Goal: Task Accomplishment & Management: Use online tool/utility

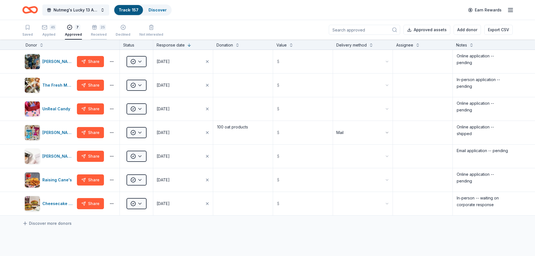
click at [99, 30] on div "25" at bounding box center [102, 28] width 6 height 6
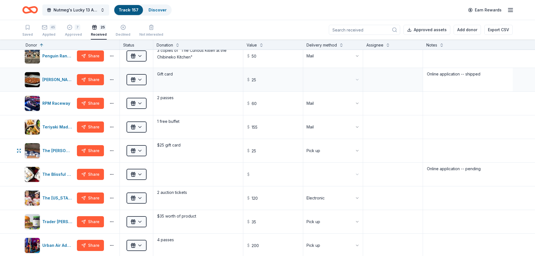
scroll to position [334, 0]
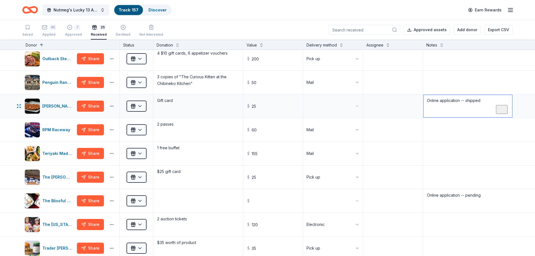
drag, startPoint x: 493, startPoint y: 110, endPoint x: 383, endPoint y: 109, distance: 109.2
click at [424, 109] on textarea "Online application -- shipped" at bounding box center [468, 106] width 89 height 22
drag, startPoint x: 491, startPoint y: 195, endPoint x: 406, endPoint y: 199, distance: 85.1
click at [424, 199] on textarea "Online application -- pending" at bounding box center [468, 201] width 89 height 22
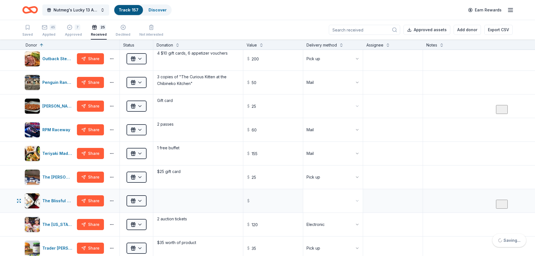
click at [334, 200] on html "Nutmeg's Lucky 13 Anniversary Event Track · 157 Discover Earn Rewards Saved 45 …" at bounding box center [267, 128] width 535 height 256
click at [276, 199] on input "text" at bounding box center [273, 201] width 59 height 22
type input "19.95"
click at [211, 203] on textarea at bounding box center [198, 201] width 89 height 22
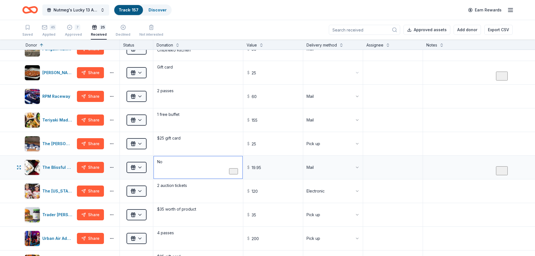
type textarea "N"
type textarea "Nose to Toes bundle"
click at [466, 164] on textarea "To enrich screen reader interactions, please activate Accessibility in Grammarl…" at bounding box center [468, 167] width 89 height 22
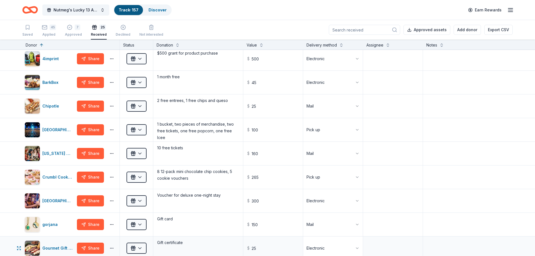
scroll to position [0, 0]
